Goal: Information Seeking & Learning: Learn about a topic

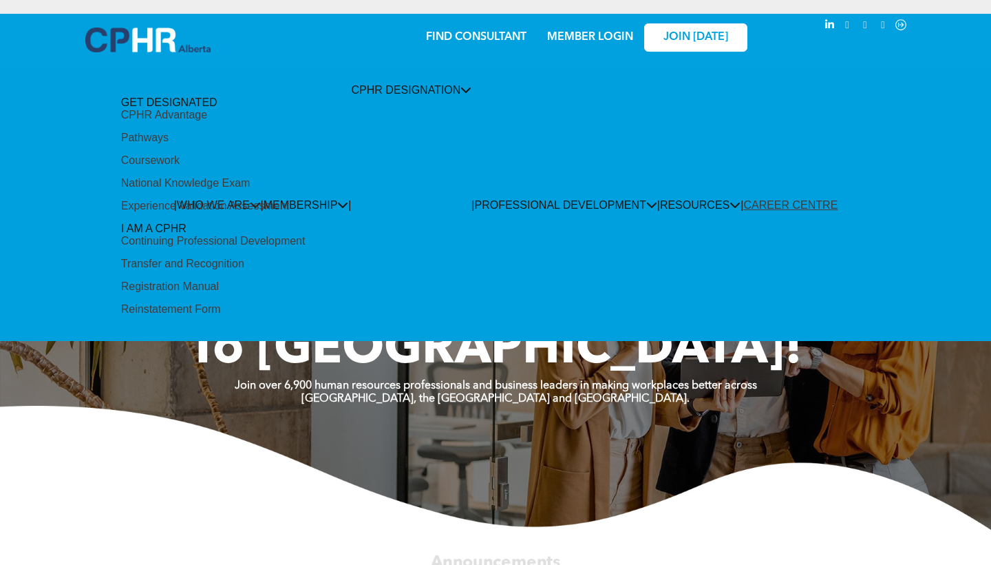
click at [219, 280] on div "Registration Manual" at bounding box center [170, 286] width 98 height 12
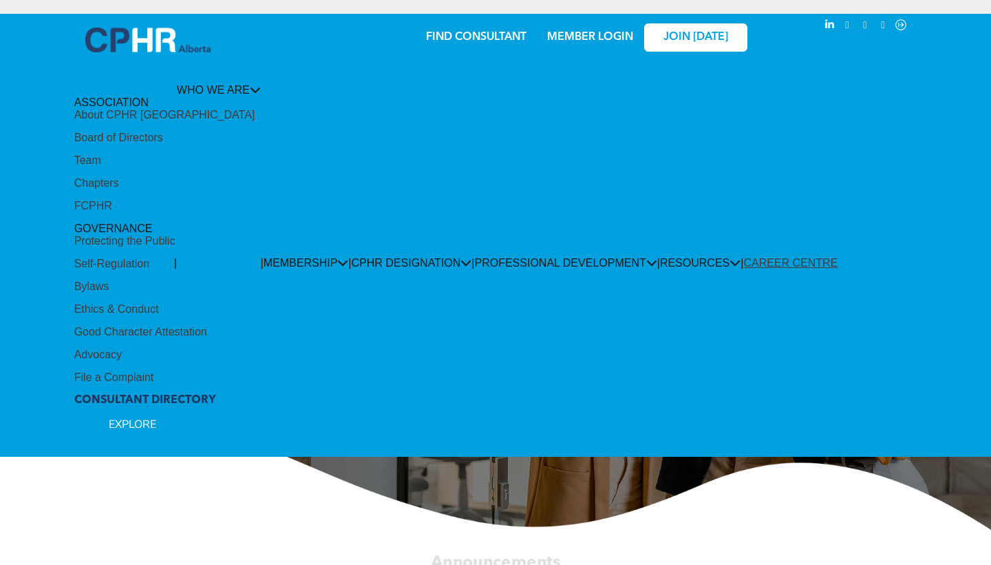
click at [123, 121] on div "About CPHR Alberta" at bounding box center [164, 115] width 181 height 12
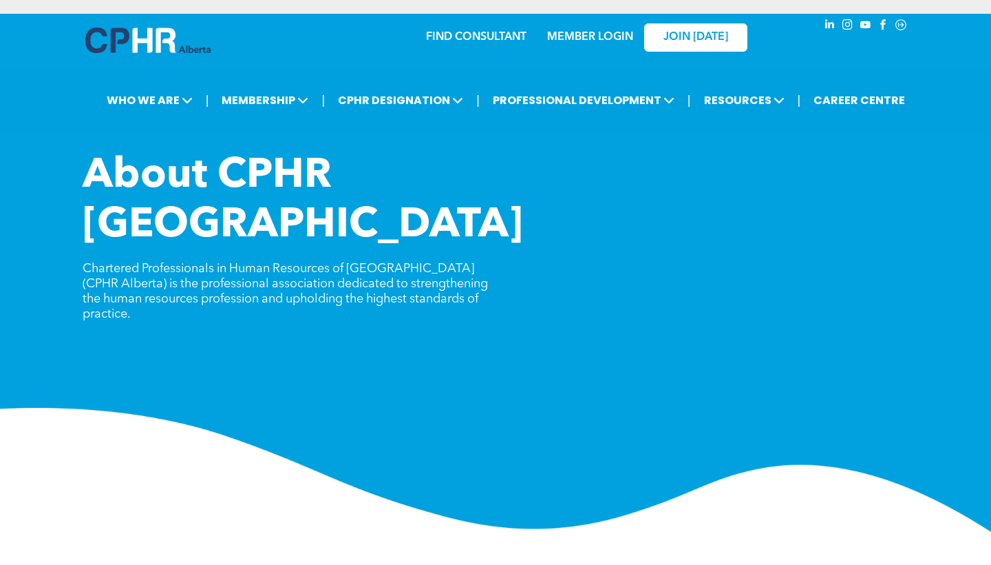
click at [118, 416] on img at bounding box center [495, 470] width 991 height 124
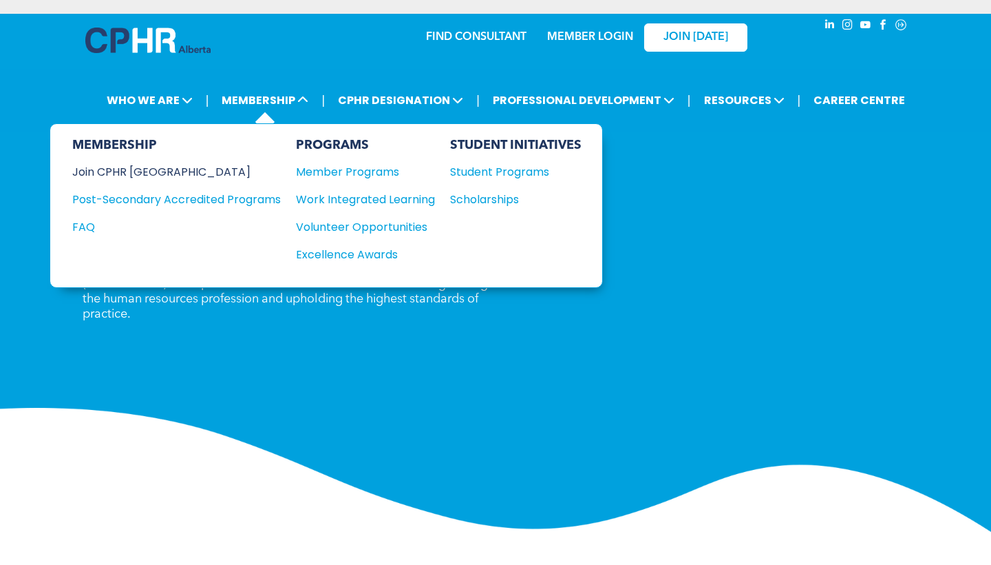
click at [139, 165] on div "Join CPHR [GEOGRAPHIC_DATA]" at bounding box center [166, 171] width 188 height 17
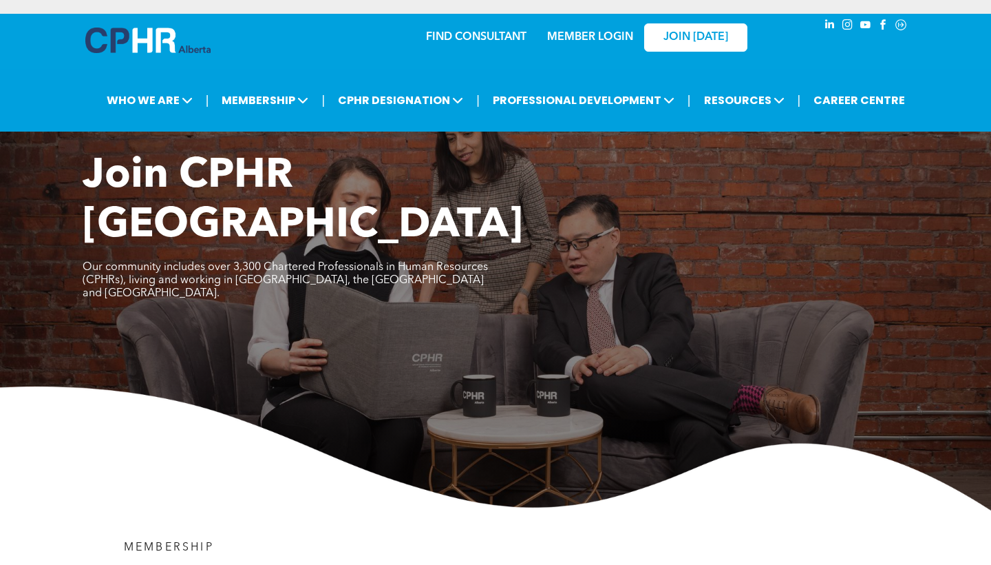
click at [130, 386] on img at bounding box center [495, 448] width 991 height 124
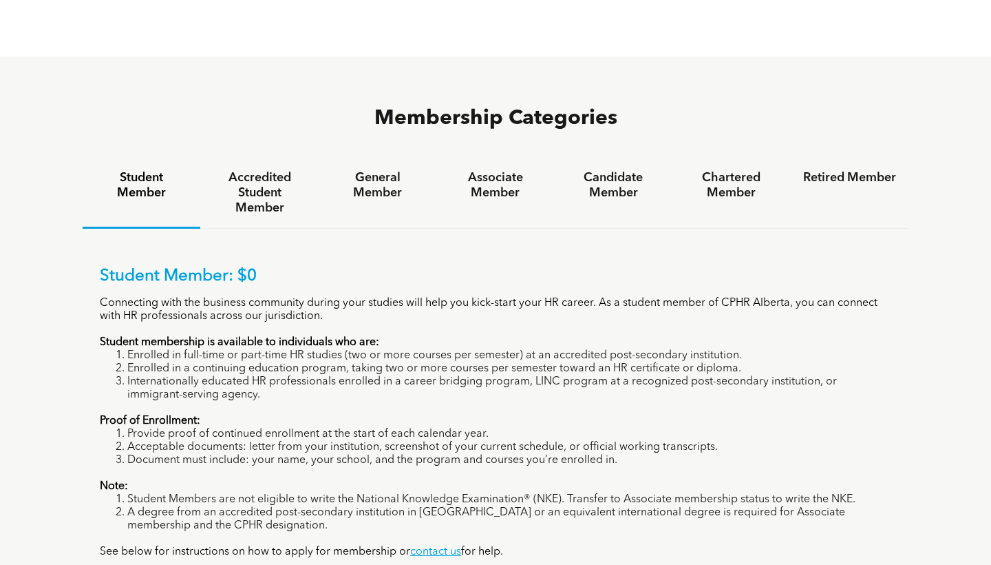
scroll to position [894, 0]
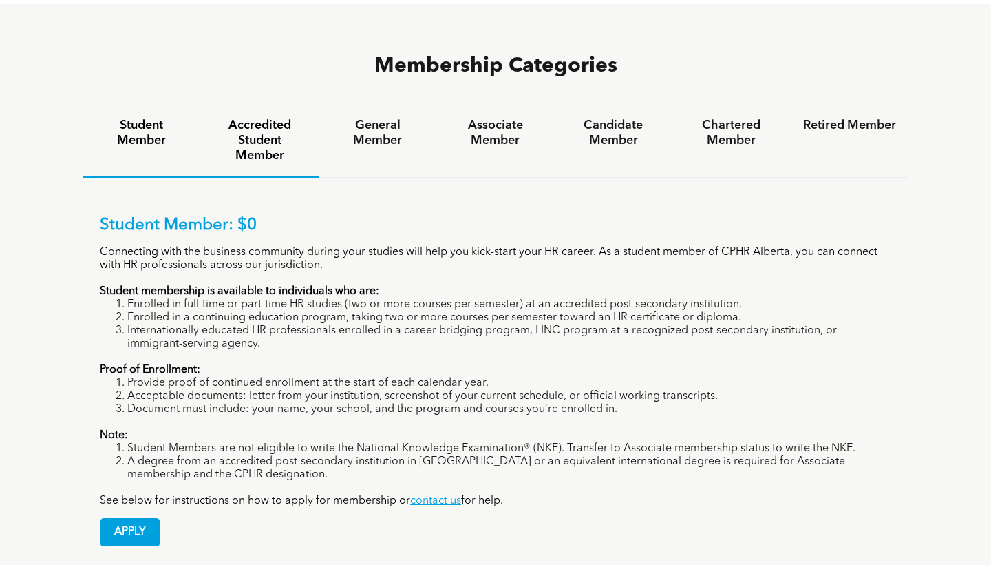
click at [276, 118] on h4 "Accredited Student Member" at bounding box center [259, 140] width 93 height 45
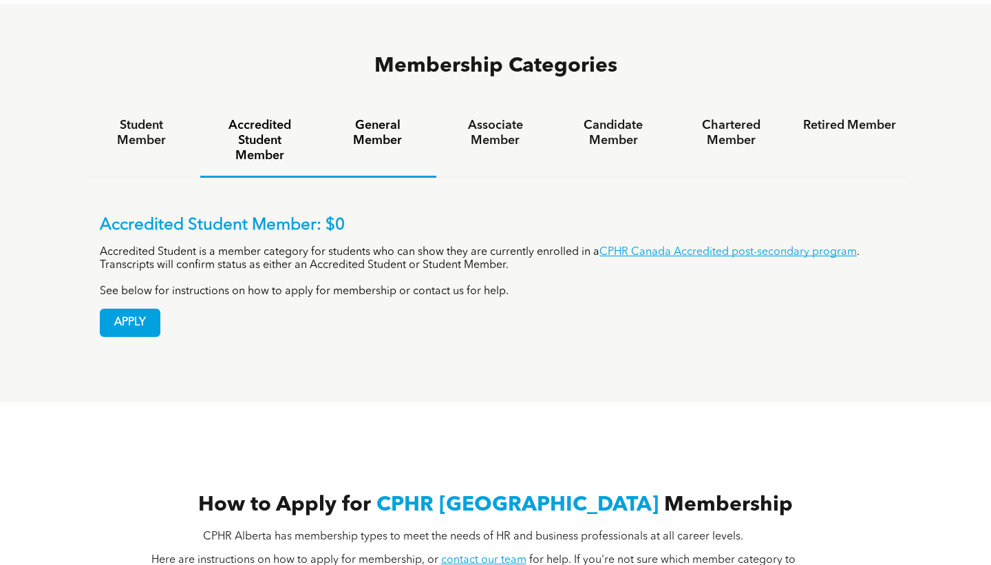
click at [376, 105] on div "General Member" at bounding box center [378, 141] width 118 height 72
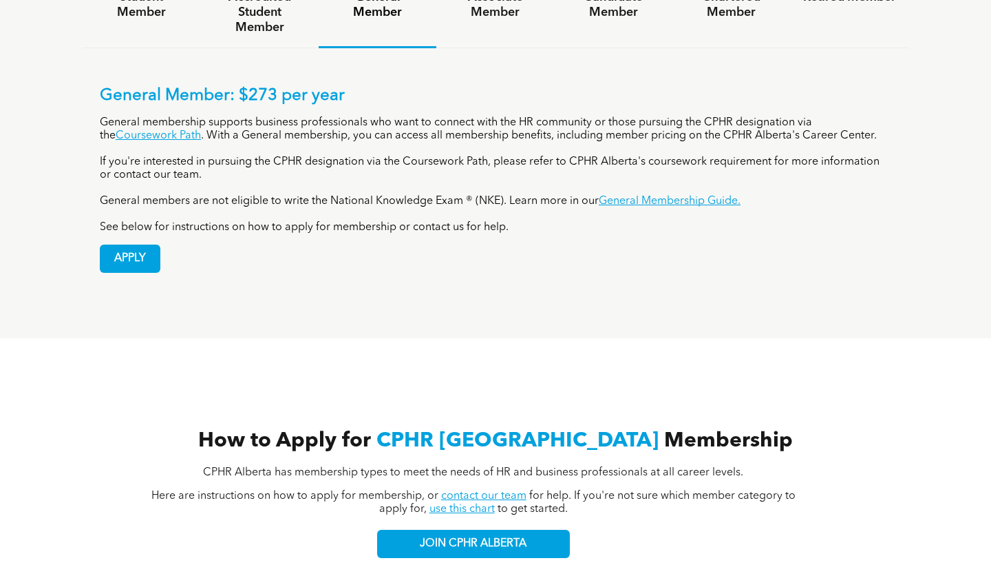
scroll to position [1023, 0]
click at [908, 337] on div "How to Apply for CPHR Alberta Membership CPHR Alberta has membership types to m…" at bounding box center [495, 462] width 991 height 251
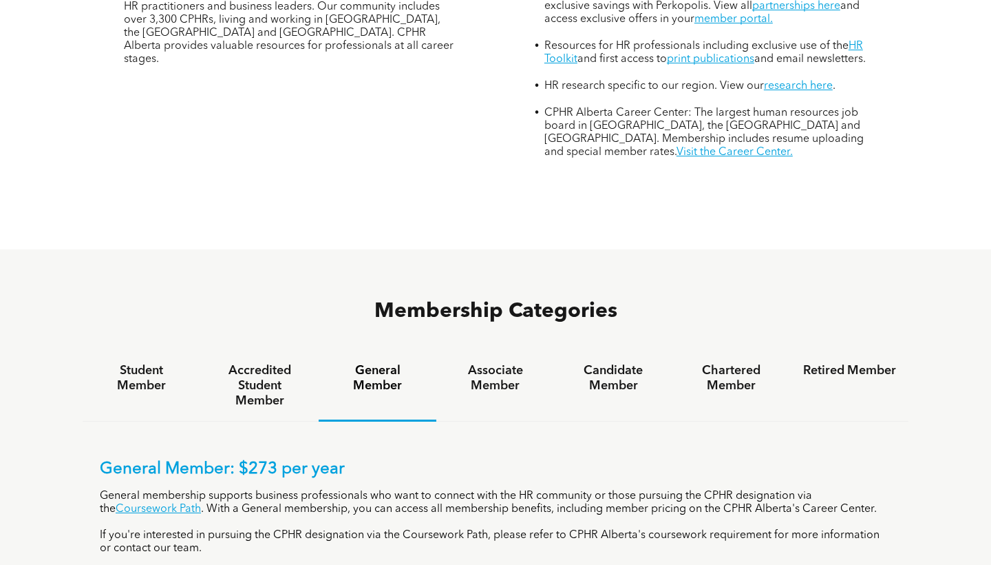
scroll to position [633, 0]
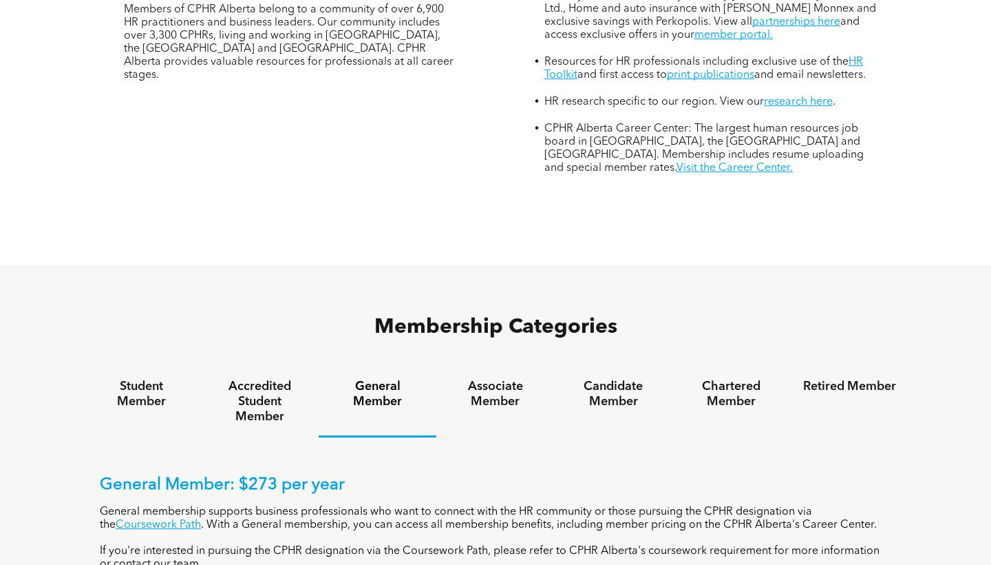
click at [509, 145] on div "MEMBERSHIP Be at the forefront of HR CPHR Alberta has membership types to meet …" at bounding box center [496, 71] width 826 height 388
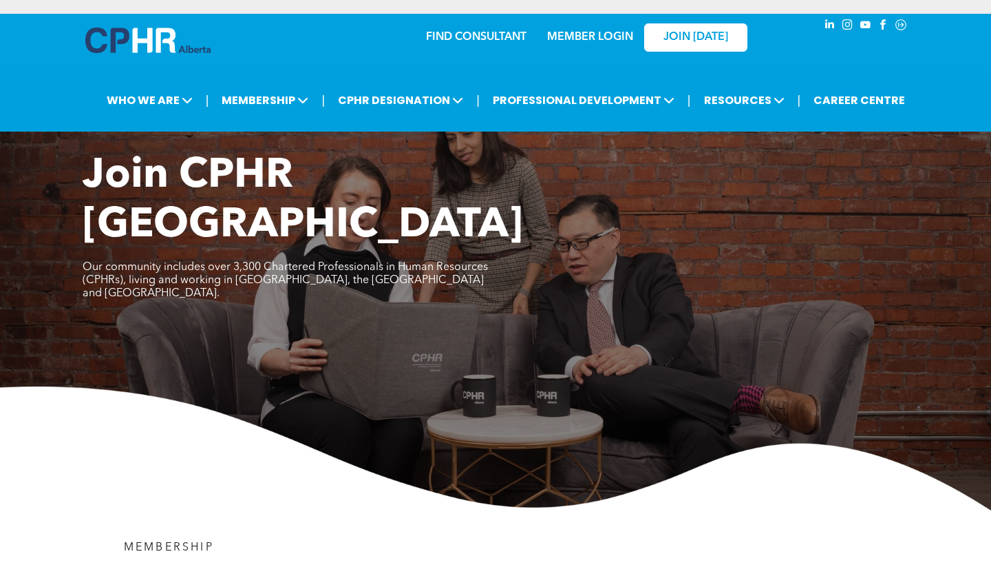
scroll to position [0, 0]
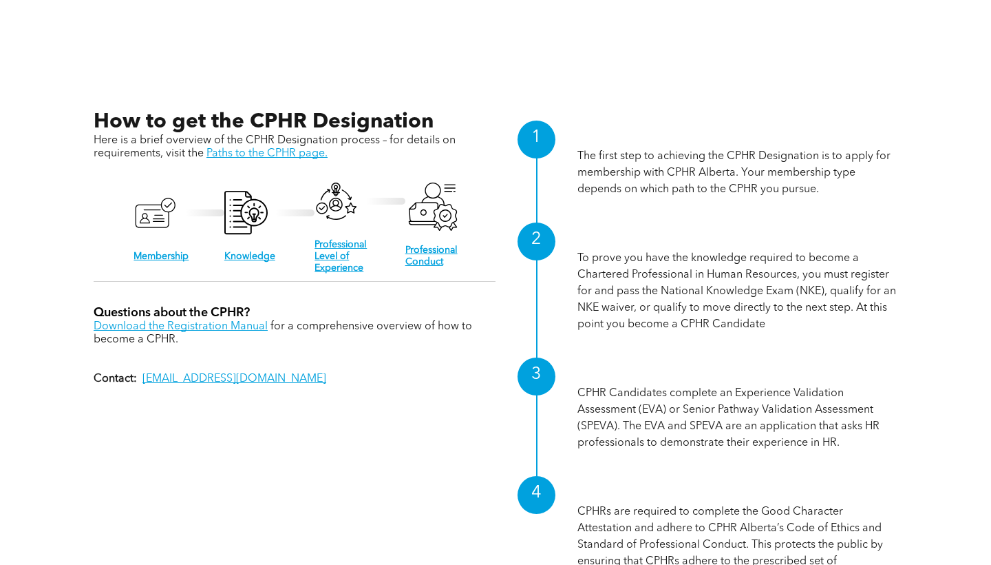
scroll to position [1301, 0]
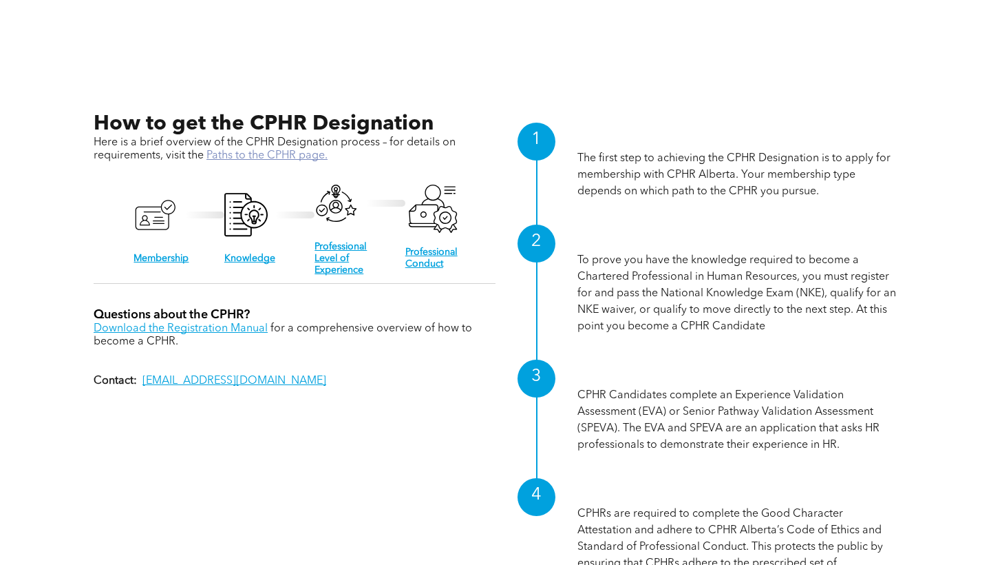
click at [282, 160] on link "Paths to the CPHR page." at bounding box center [267, 155] width 121 height 11
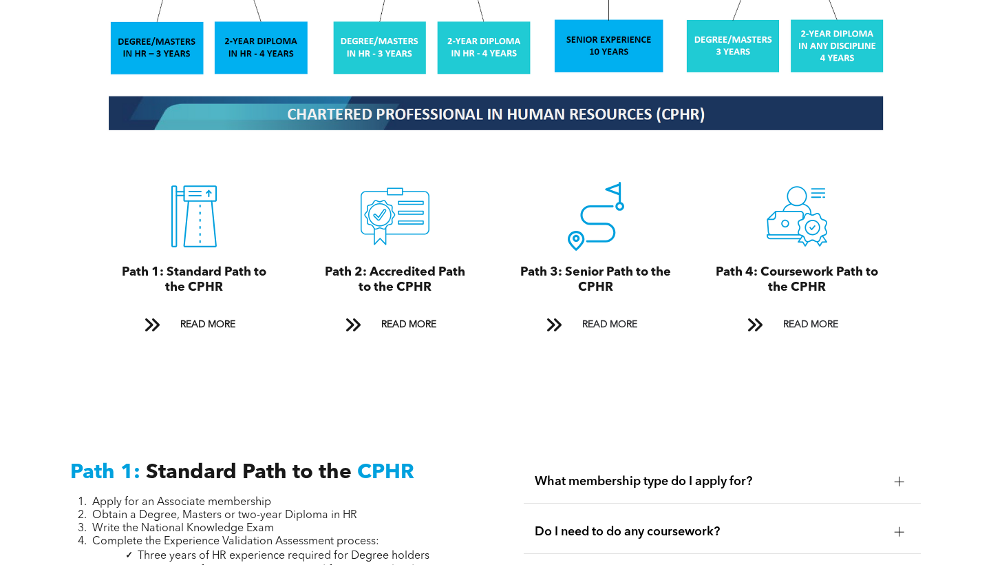
scroll to position [1452, 0]
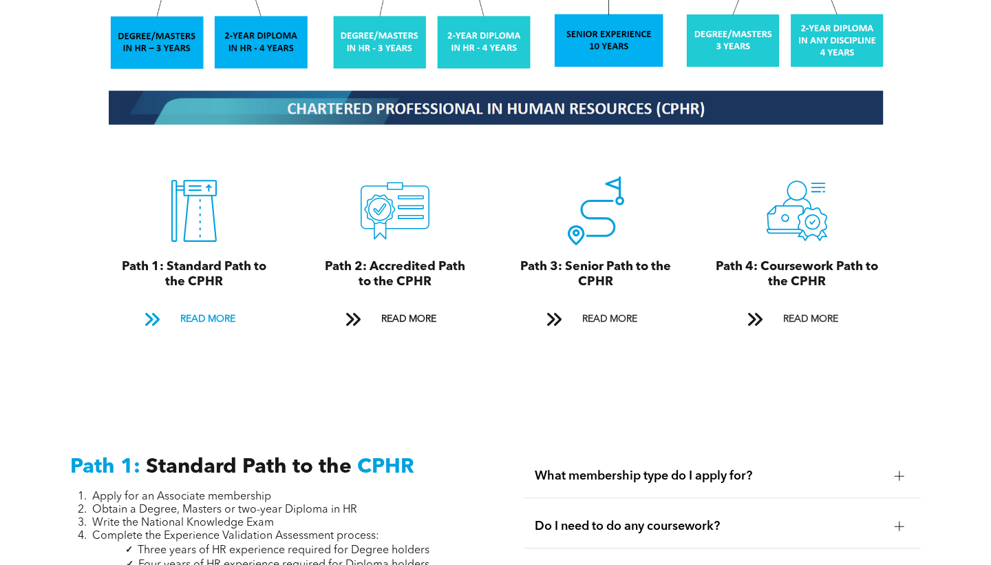
click at [211, 308] on span "READ MORE" at bounding box center [208, 318] width 65 height 25
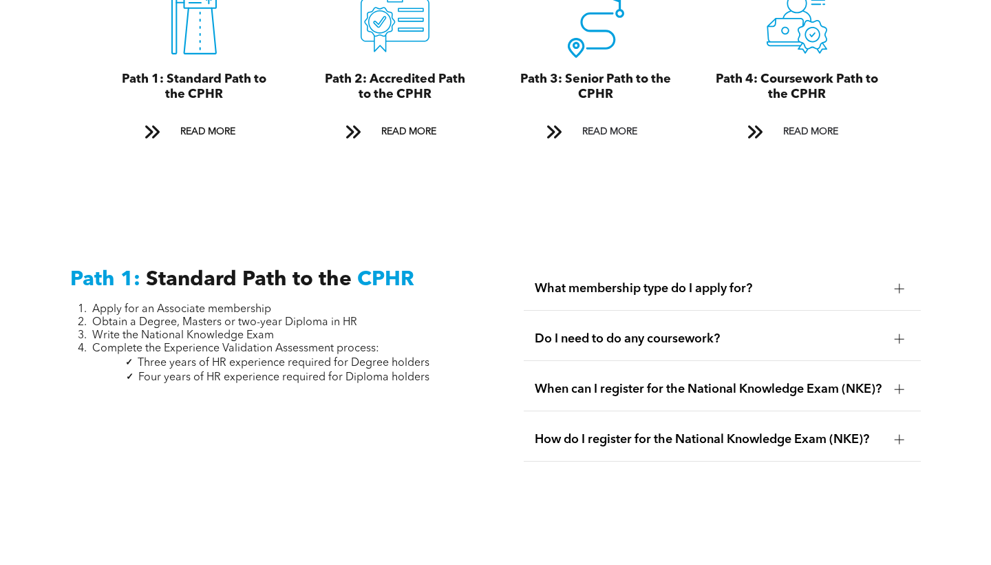
scroll to position [1641, 0]
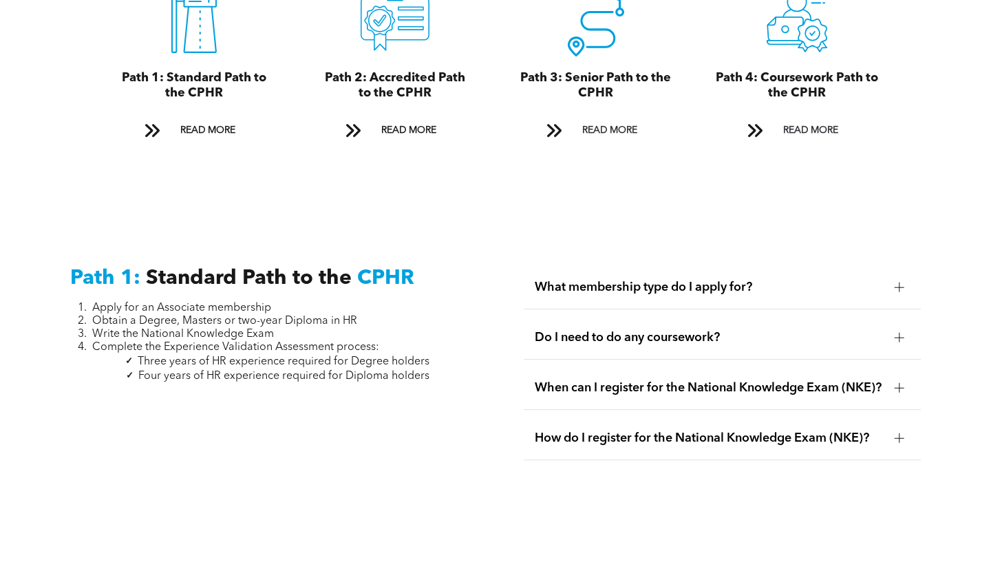
click at [828, 280] on span "What membership type do I apply for?" at bounding box center [709, 287] width 348 height 15
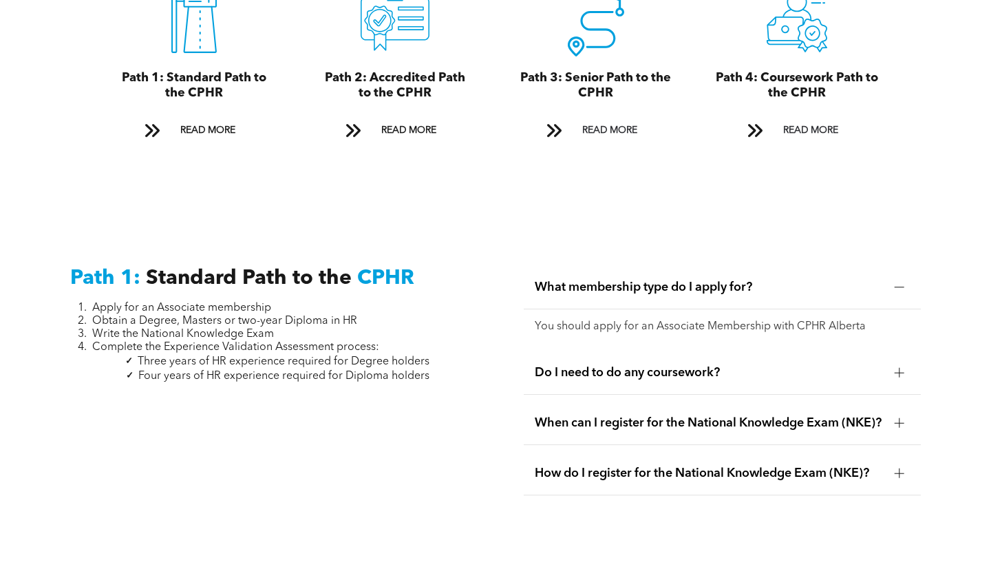
click at [863, 280] on span "What membership type do I apply for?" at bounding box center [709, 287] width 348 height 15
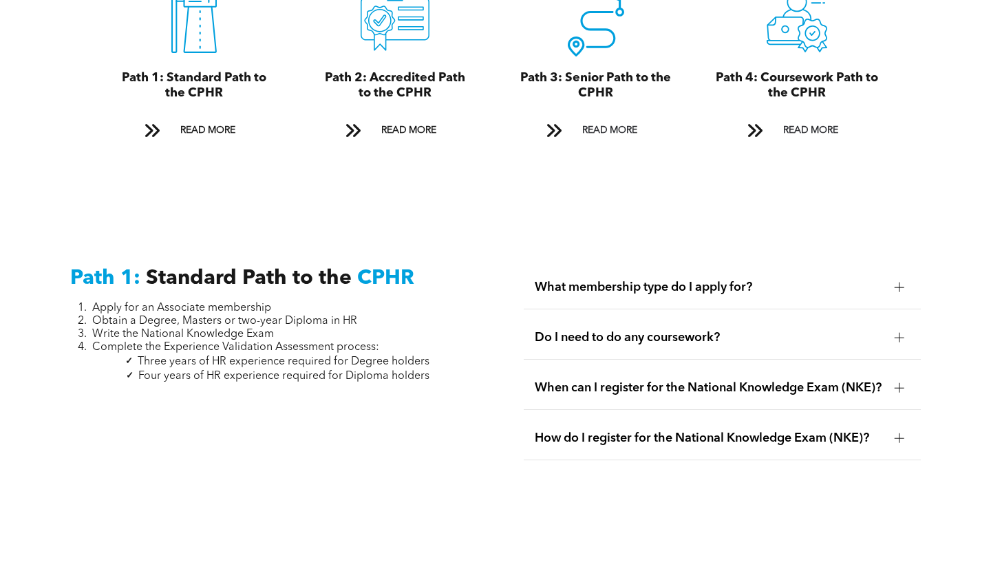
click at [852, 330] on span "Do I need to do any coursework?" at bounding box center [709, 337] width 348 height 15
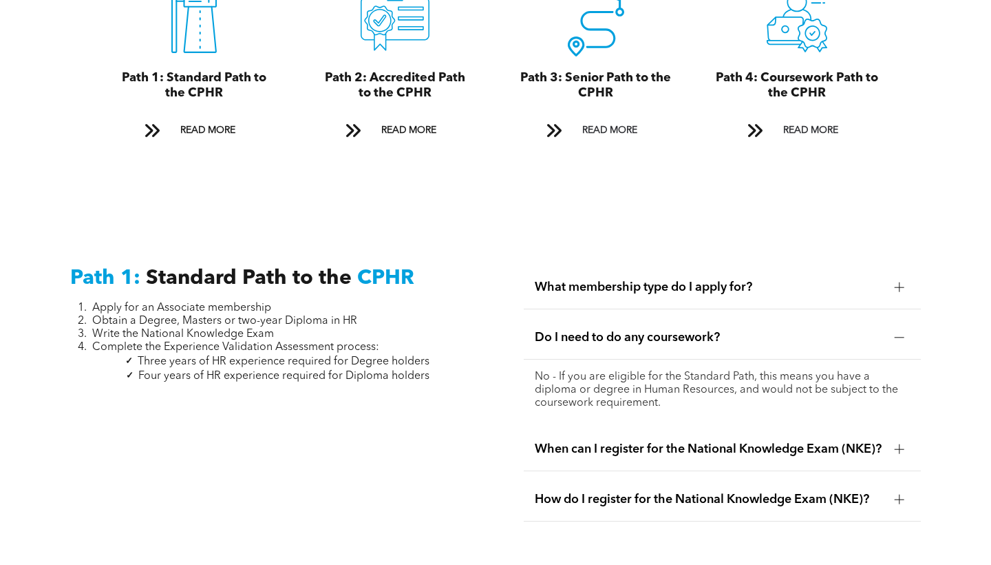
click at [850, 441] on span "When can I register for the National Knowledge Exam (NKE)?" at bounding box center [709, 448] width 348 height 15
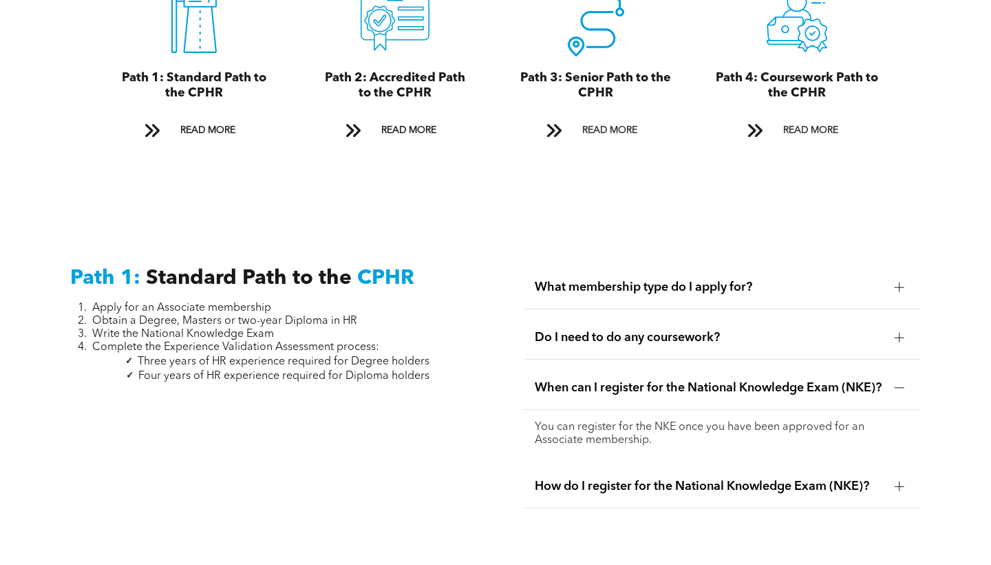
click at [855, 485] on span "How do I register for the National Knowledge Exam (NKE)?" at bounding box center [709, 486] width 348 height 15
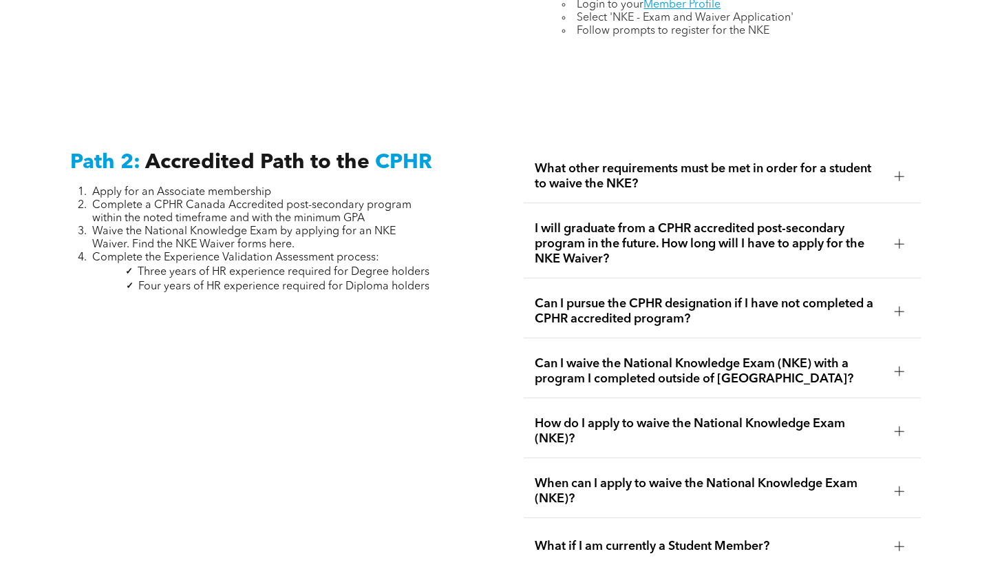
scroll to position [2145, 0]
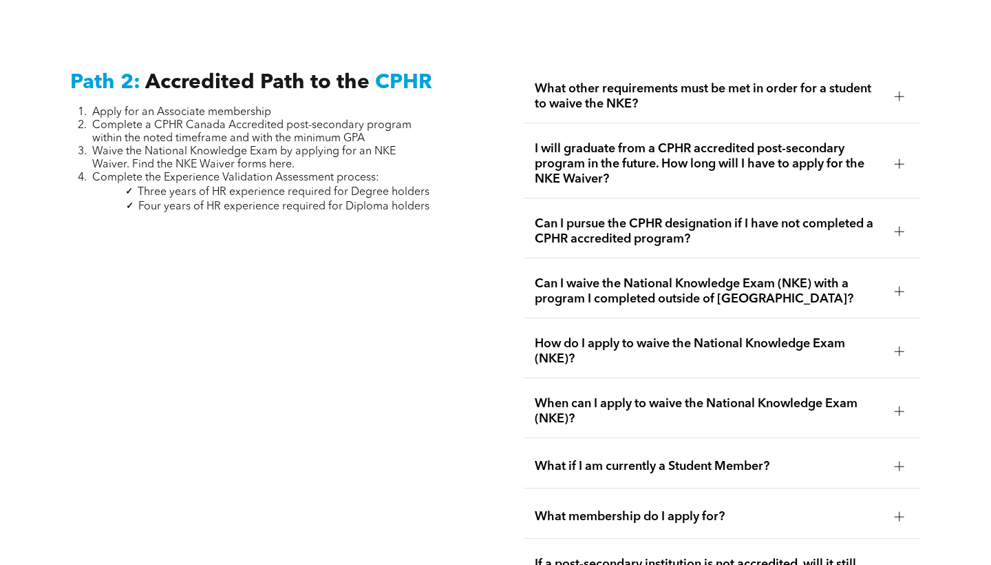
scroll to position [2271, 0]
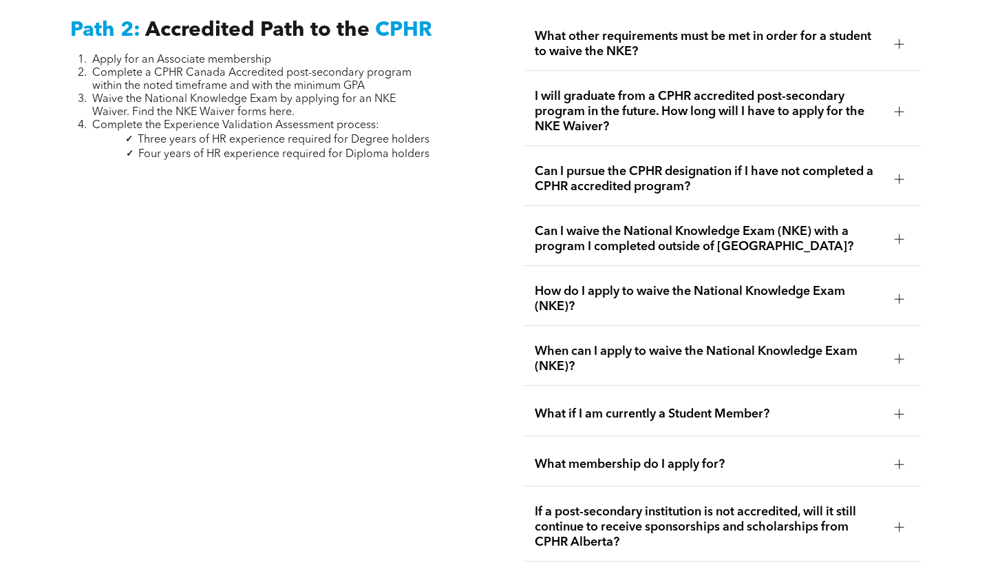
click at [888, 234] on div "Can I waive the National Knowledge Exam (NKE) with a program I completed outsid…" at bounding box center [722, 239] width 397 height 53
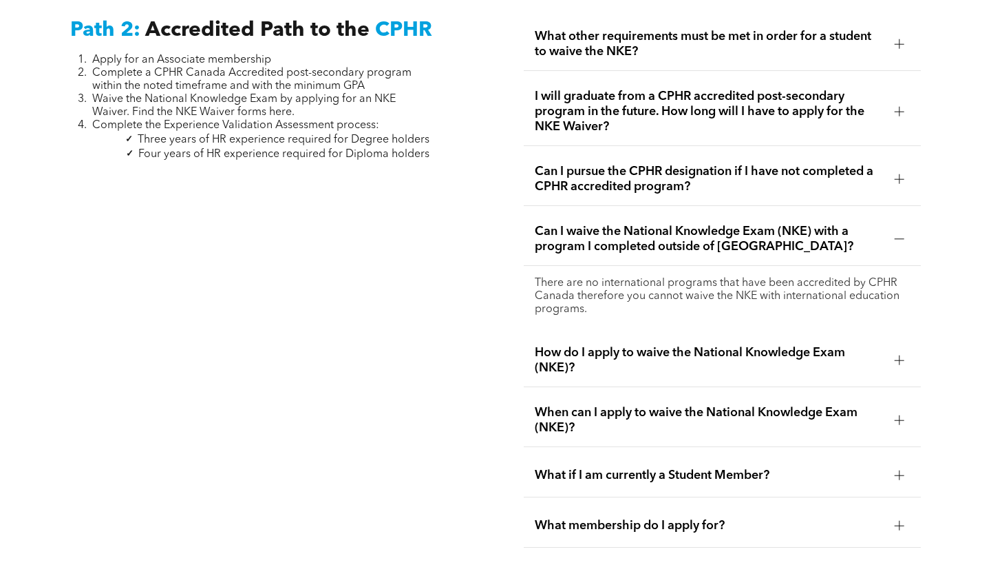
click at [888, 231] on div "Can I waive the National Knowledge Exam (NKE) with a program I completed outsid…" at bounding box center [722, 239] width 397 height 53
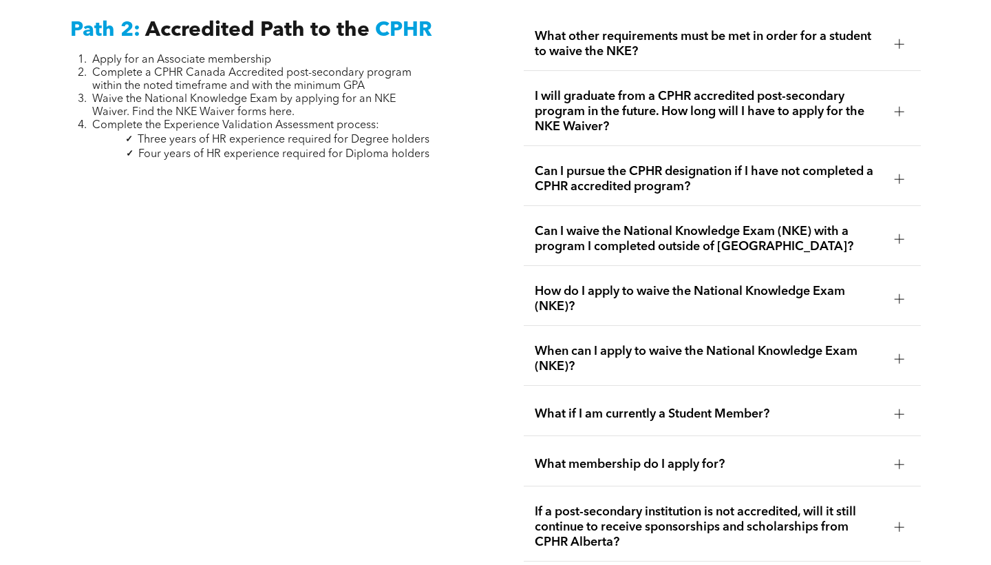
click at [873, 295] on span "How do I apply to waive the National Knowledge Exam (NKE)?" at bounding box center [709, 299] width 348 height 30
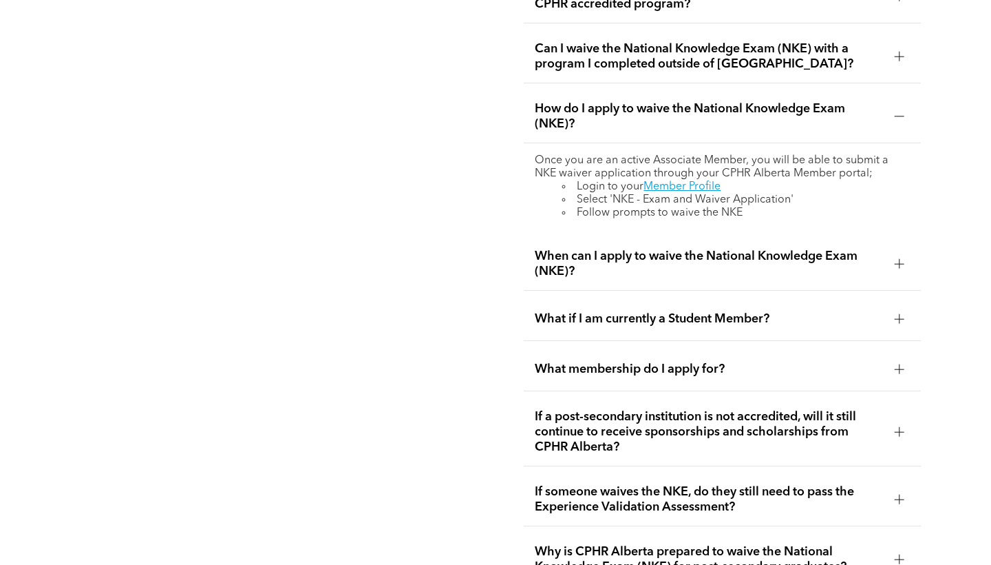
scroll to position [2457, 0]
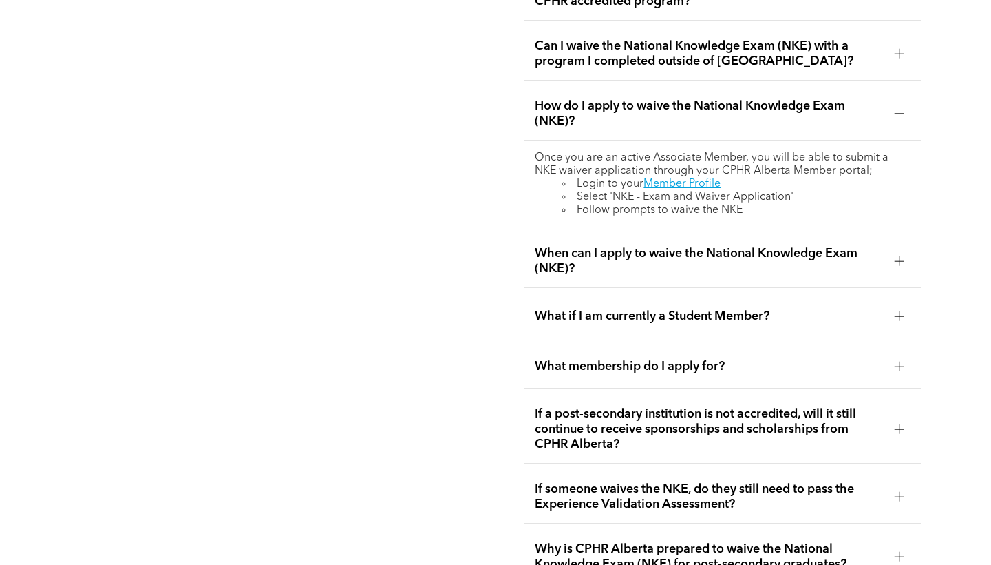
click at [839, 308] on span "What if I am currently a Student Member?" at bounding box center [709, 315] width 348 height 15
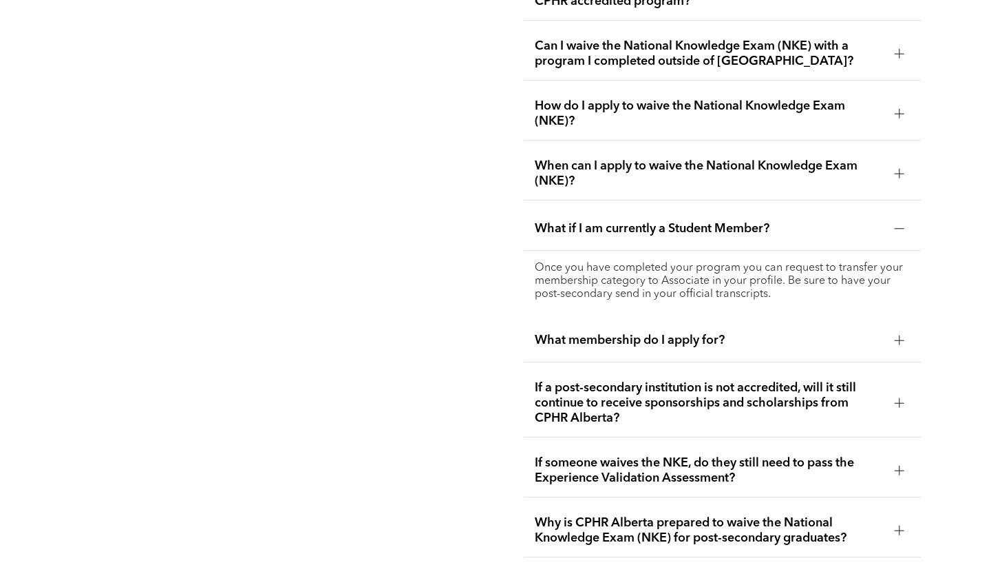
click at [910, 319] on div "What membership do I apply for?" at bounding box center [722, 340] width 397 height 43
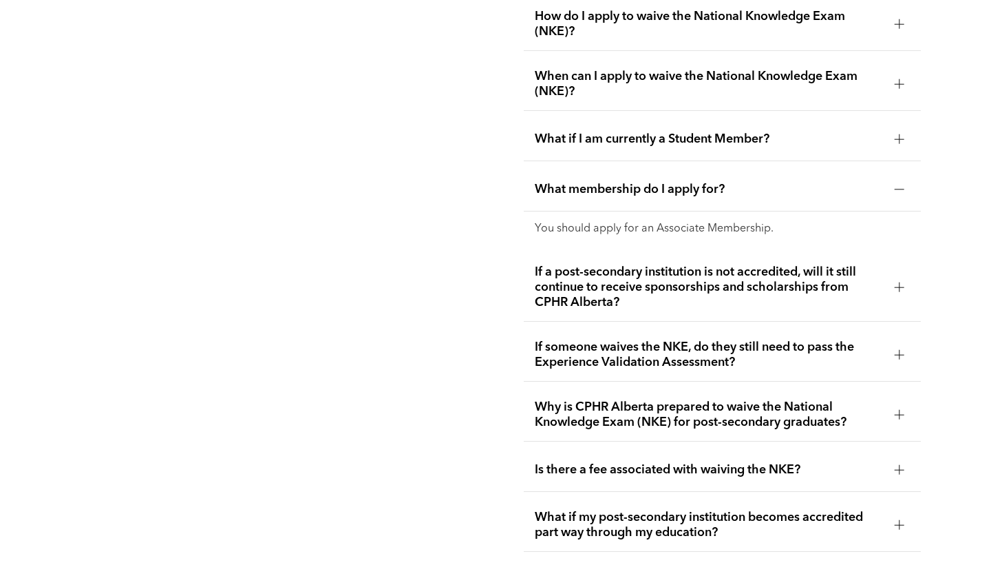
scroll to position [2552, 0]
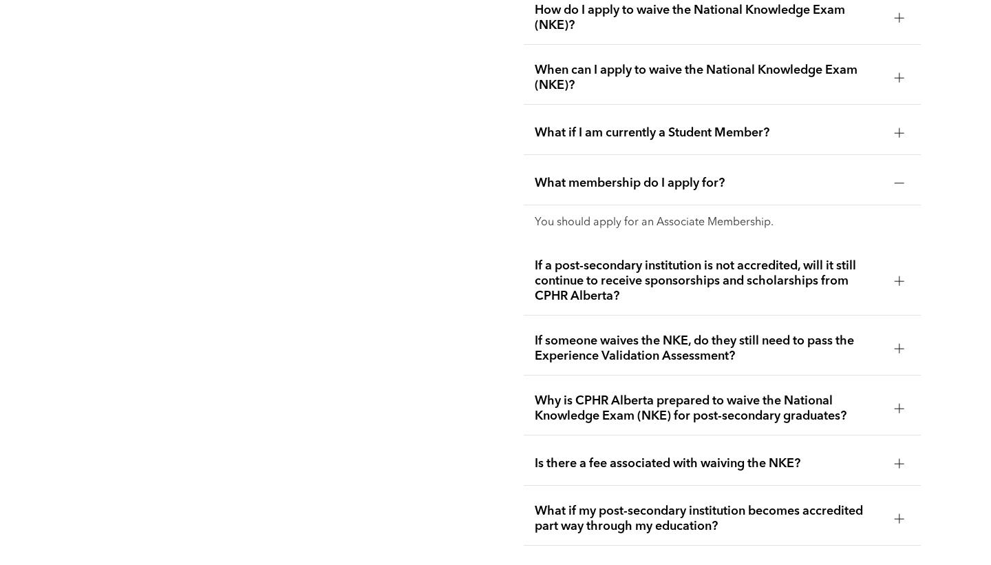
click at [868, 282] on span "If a post-secondary institution is not accredited, will it still continue to re…" at bounding box center [709, 280] width 348 height 45
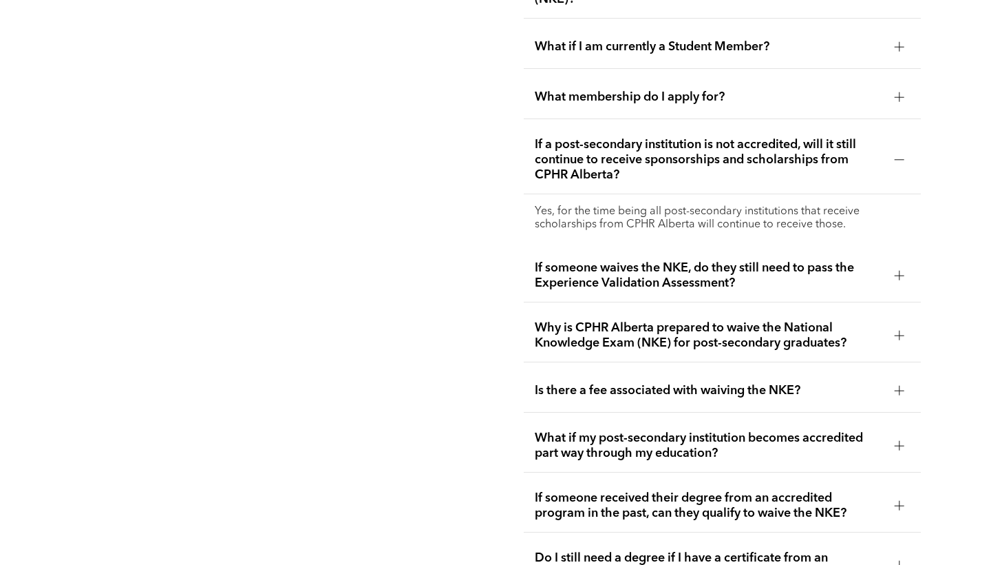
scroll to position [2670, 0]
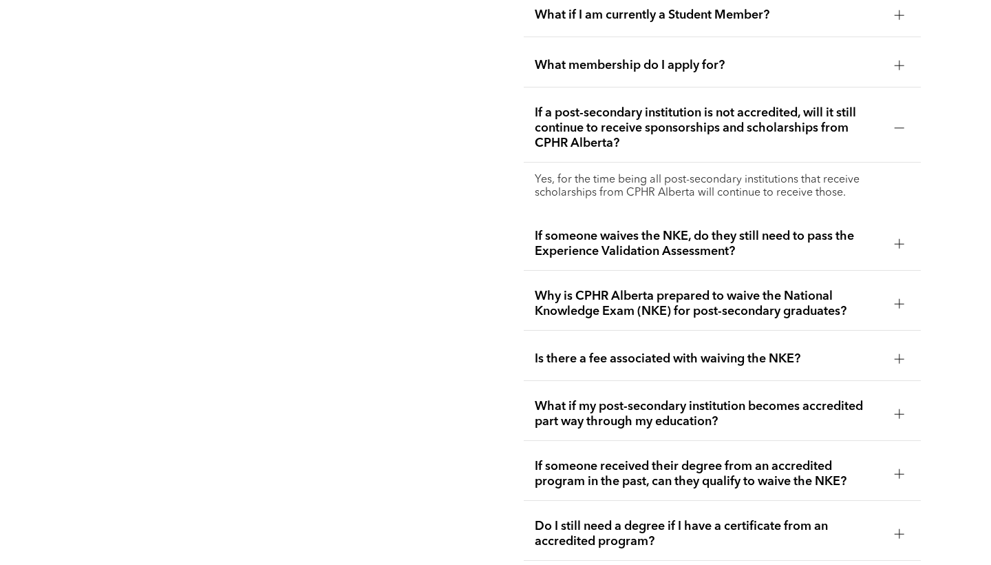
click at [828, 249] on span "If someone waives the NKE, do they still need to pass the Experience Validation…" at bounding box center [709, 244] width 348 height 30
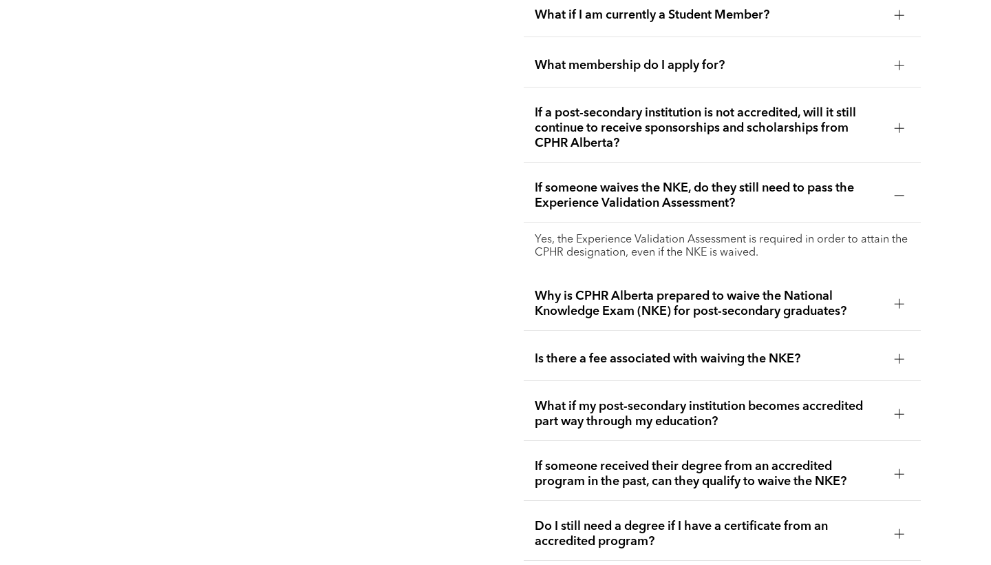
click at [819, 295] on span "Why is CPHR Alberta prepared to waive the National Knowledge Exam (NKE) for pos…" at bounding box center [709, 303] width 348 height 30
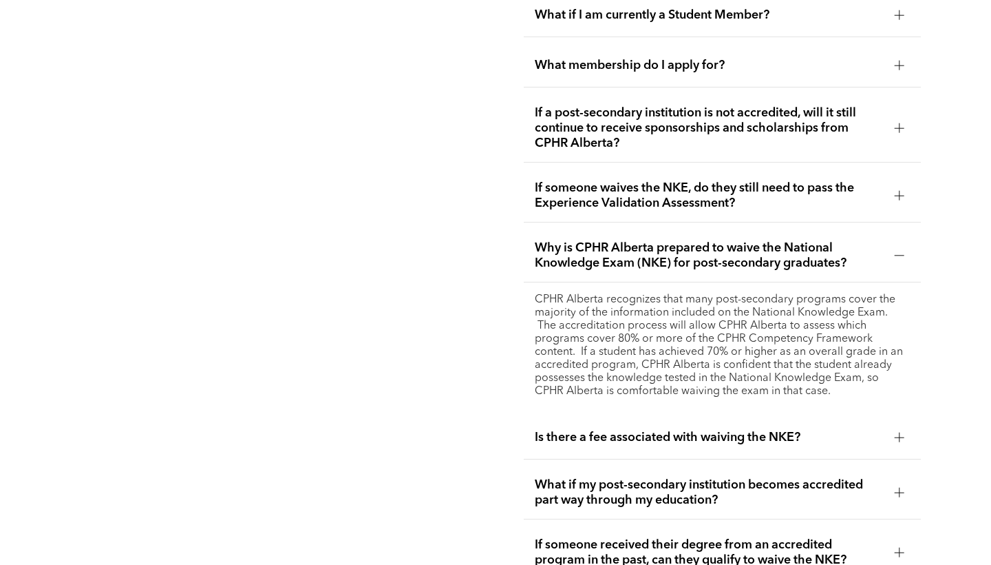
click at [881, 433] on span "Is there a fee associated with waiving the NKE?" at bounding box center [709, 437] width 348 height 15
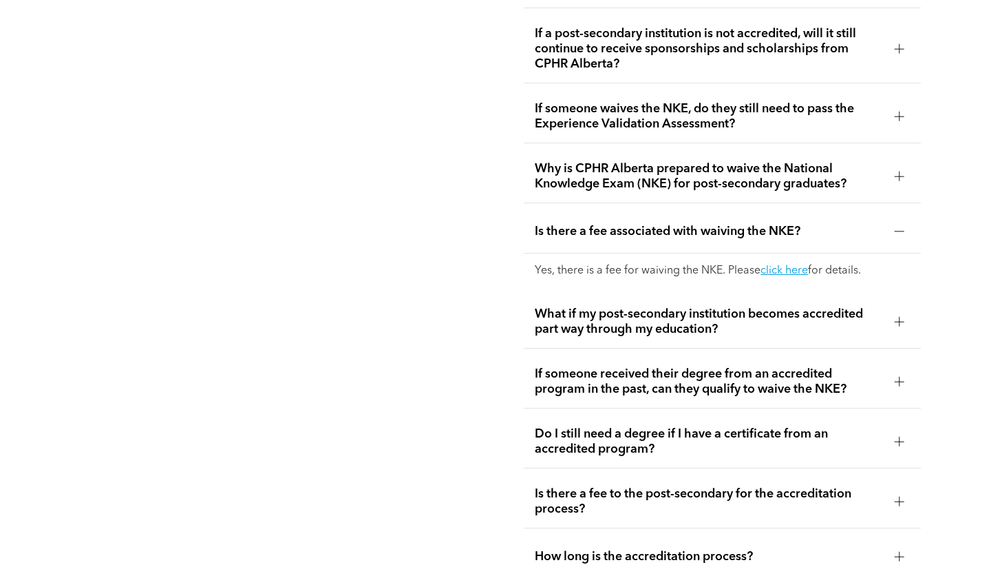
scroll to position [2772, 0]
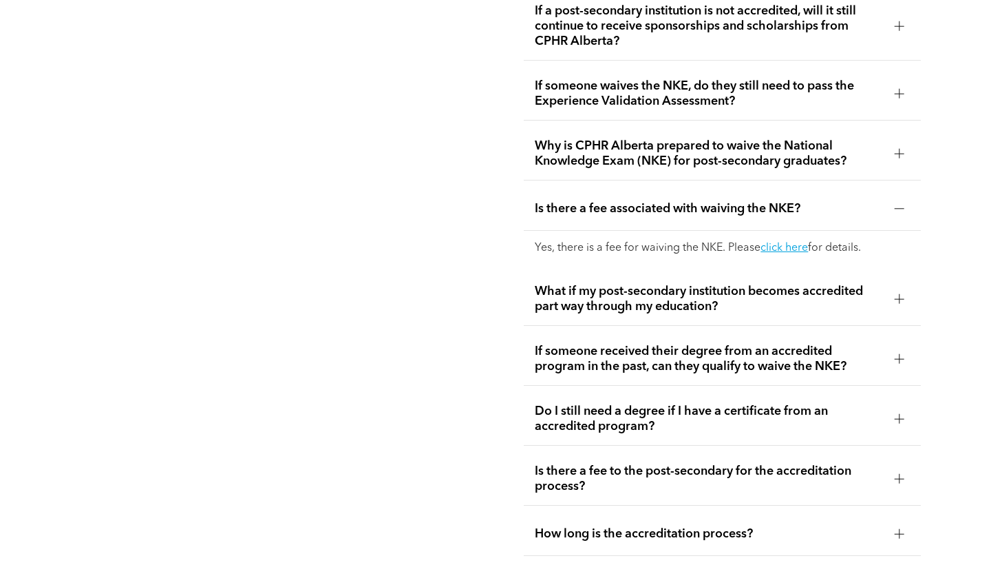
click at [821, 357] on span "If someone received their degree from an accredited program in the past, can th…" at bounding box center [709, 359] width 348 height 30
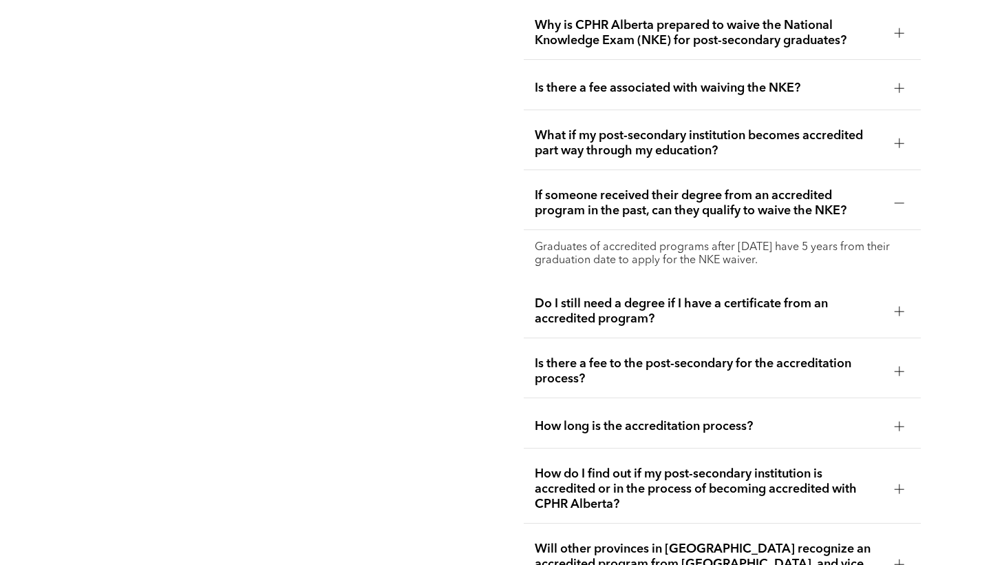
scroll to position [2896, 0]
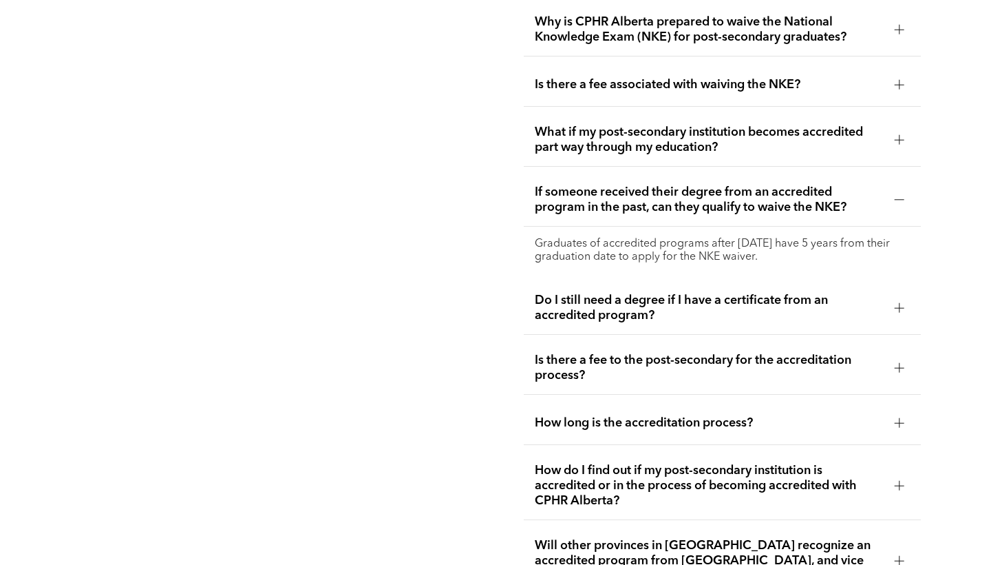
click at [790, 313] on span "Do I still need a degree if I have a certificate from an accredited program?" at bounding box center [709, 308] width 348 height 30
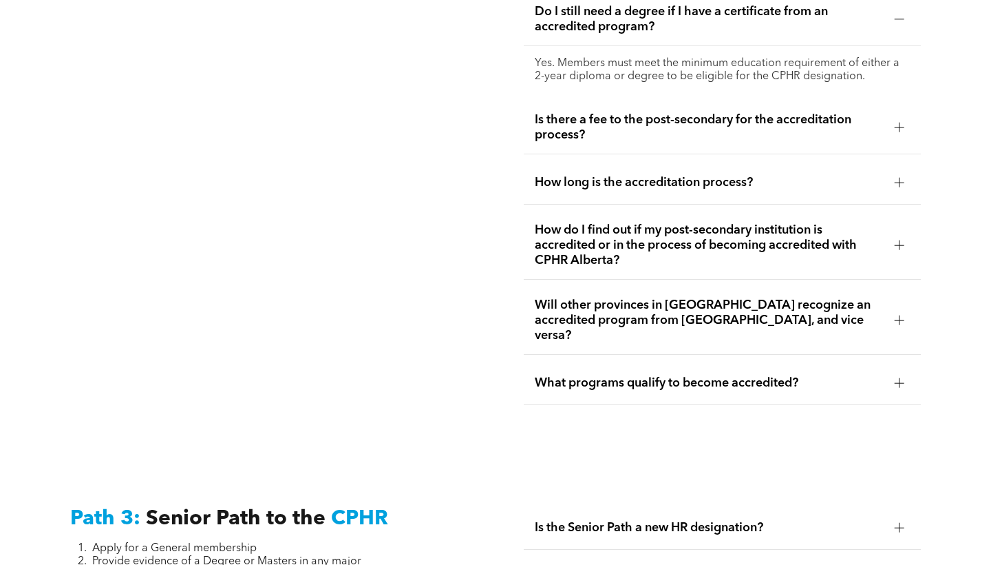
scroll to position [3137, 0]
click at [765, 297] on span "Will other provinces in Canada recognize an accredited program from Alberta, an…" at bounding box center [709, 319] width 348 height 45
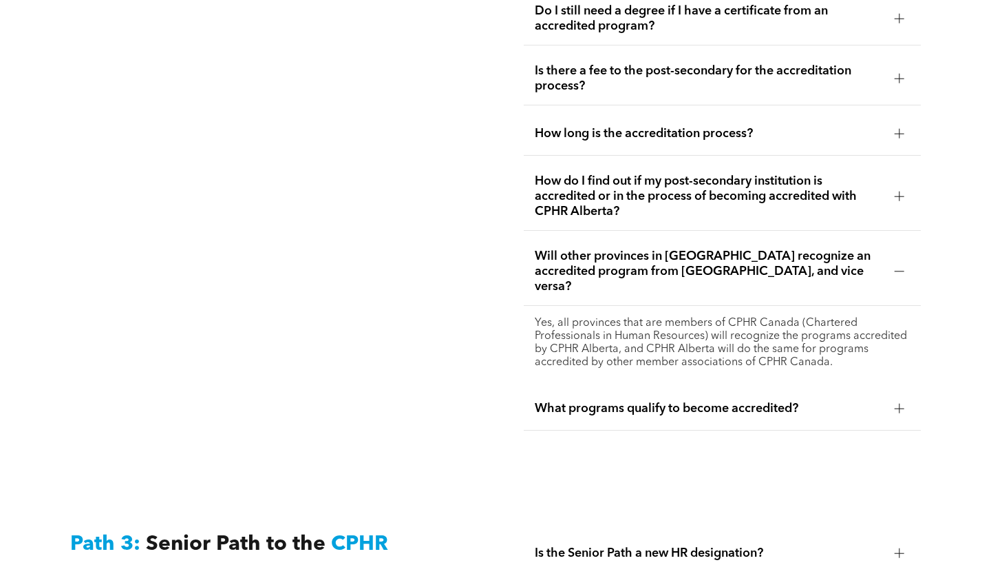
click at [700, 401] on span "What programs qualify to become accredited?" at bounding box center [709, 408] width 348 height 15
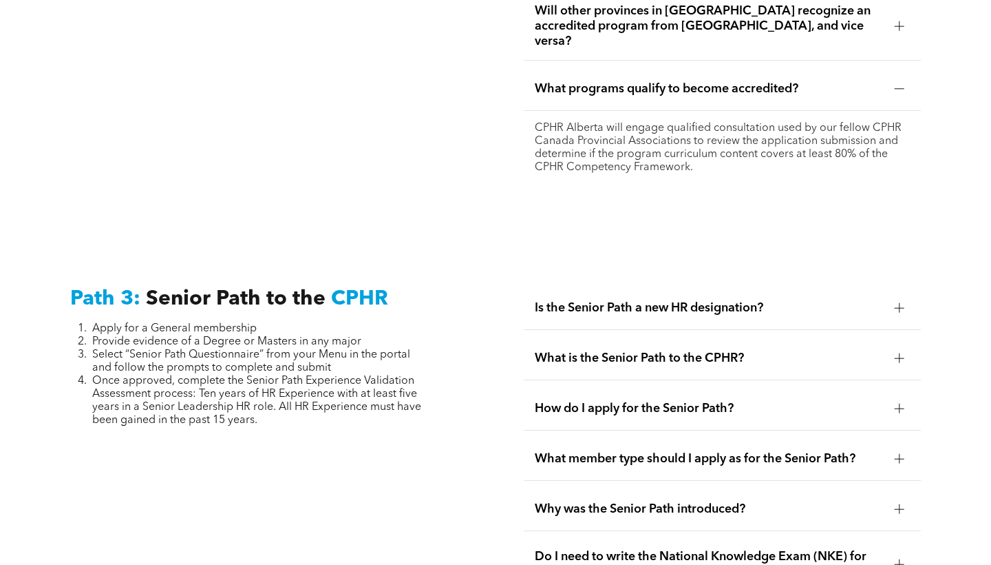
scroll to position [3394, 0]
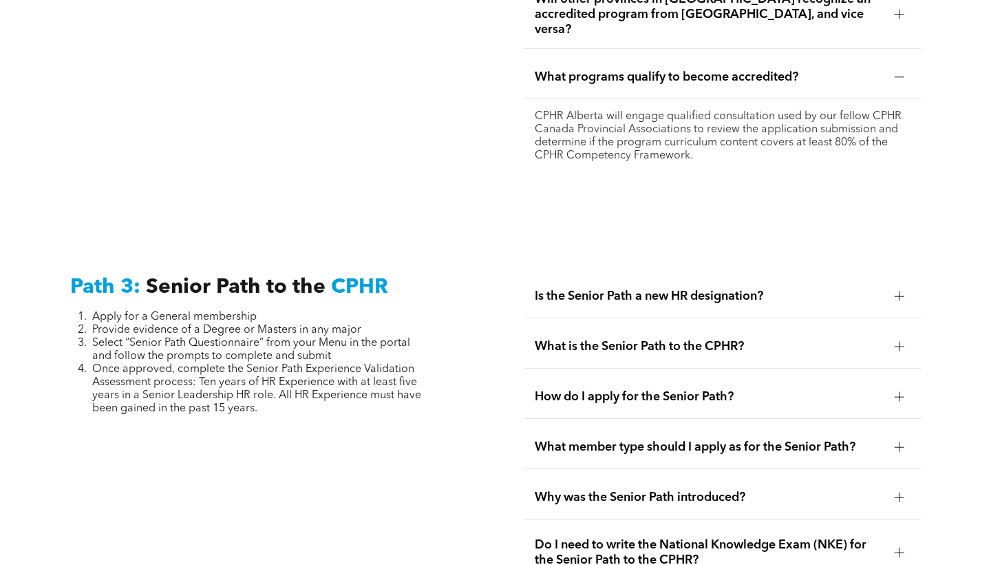
click at [563, 229] on div "Path 3: Senior Path to the CPHR Apply for a General membership Provide evidence…" at bounding box center [495, 537] width 991 height 626
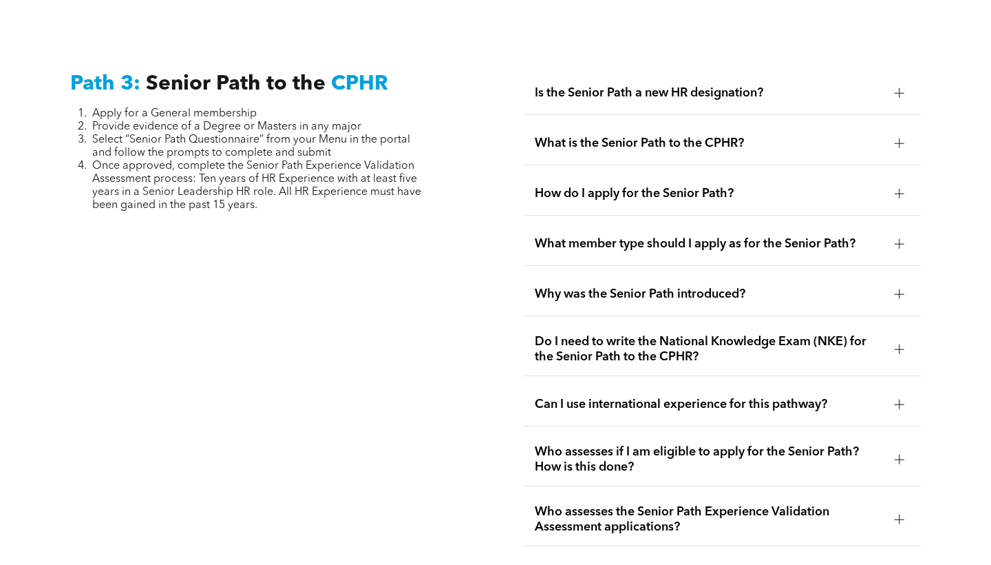
scroll to position [3585, 0]
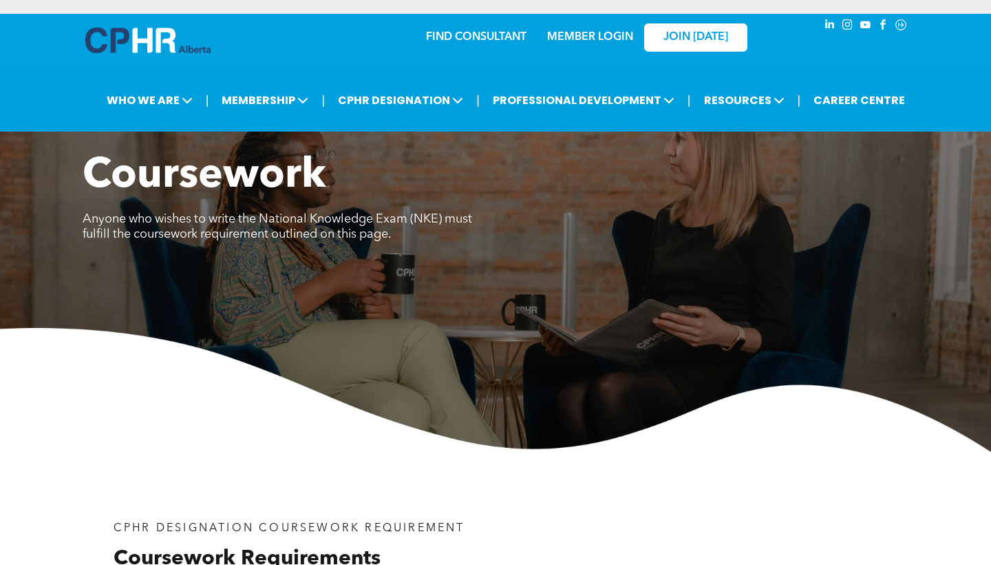
click at [138, 394] on img at bounding box center [495, 390] width 991 height 124
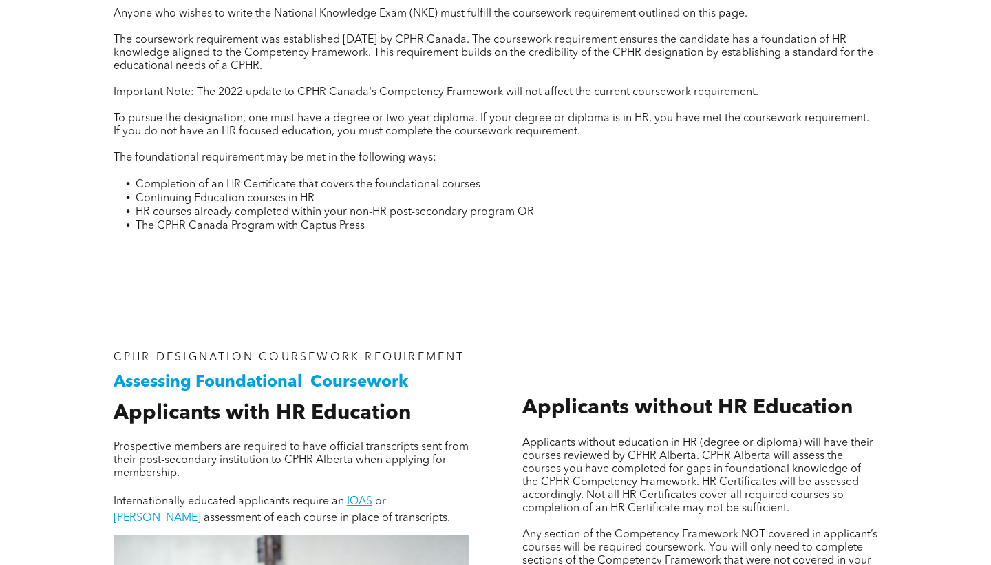
scroll to position [587, 0]
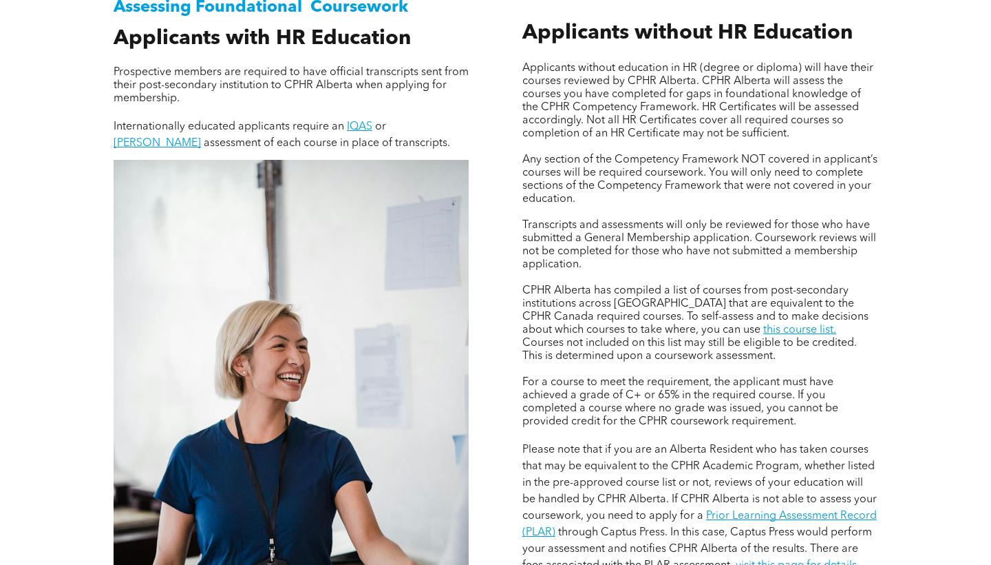
scroll to position [1018, 0]
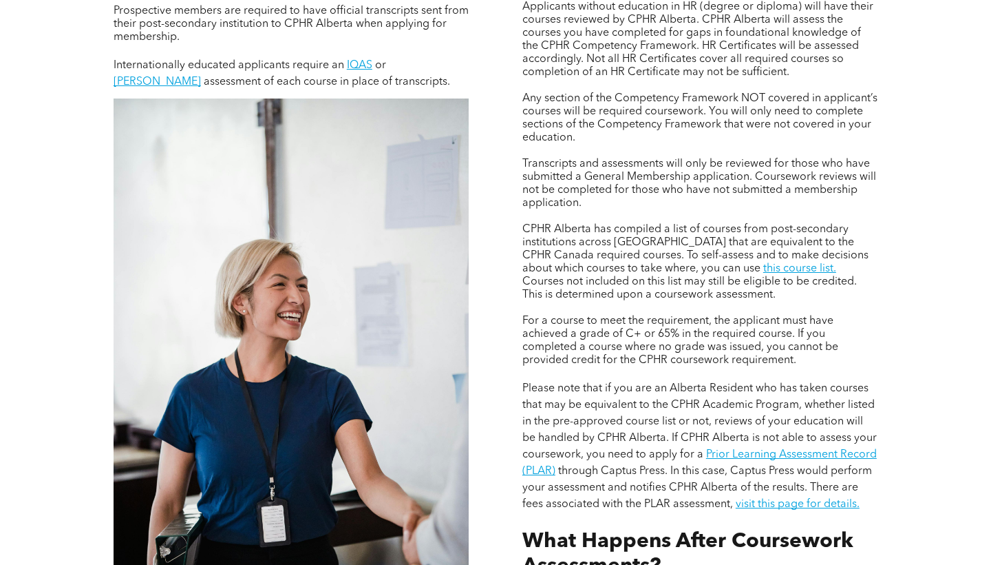
click at [894, 242] on div "Assessing Foundational Coursework CPHR DESIGNATION COURSEWORK REQUIREMENT Appli…" at bounding box center [496, 302] width 826 height 876
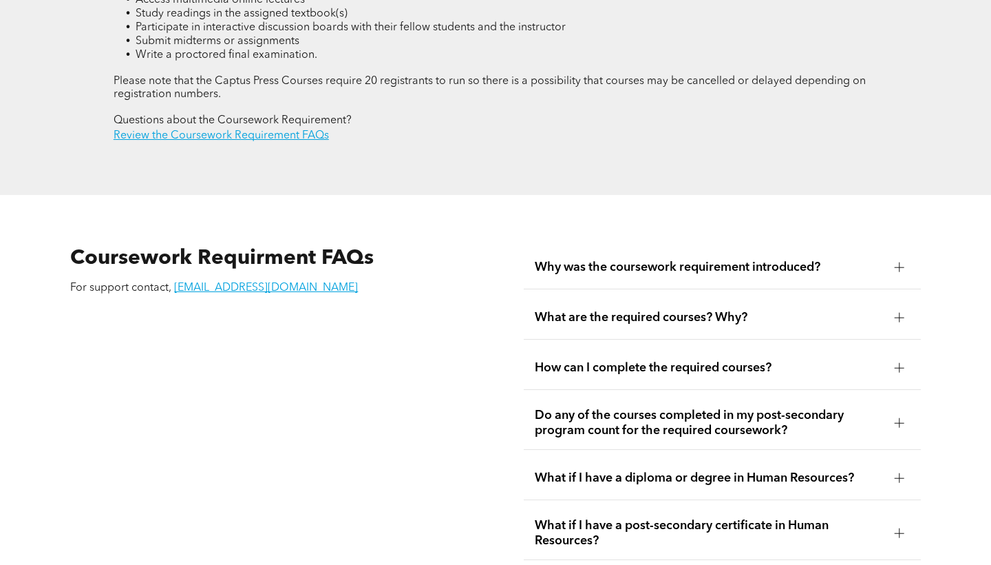
scroll to position [2165, 0]
click at [739, 259] on span "Why was the coursework requirement introduced?" at bounding box center [709, 266] width 348 height 15
